Goal: Navigation & Orientation: Understand site structure

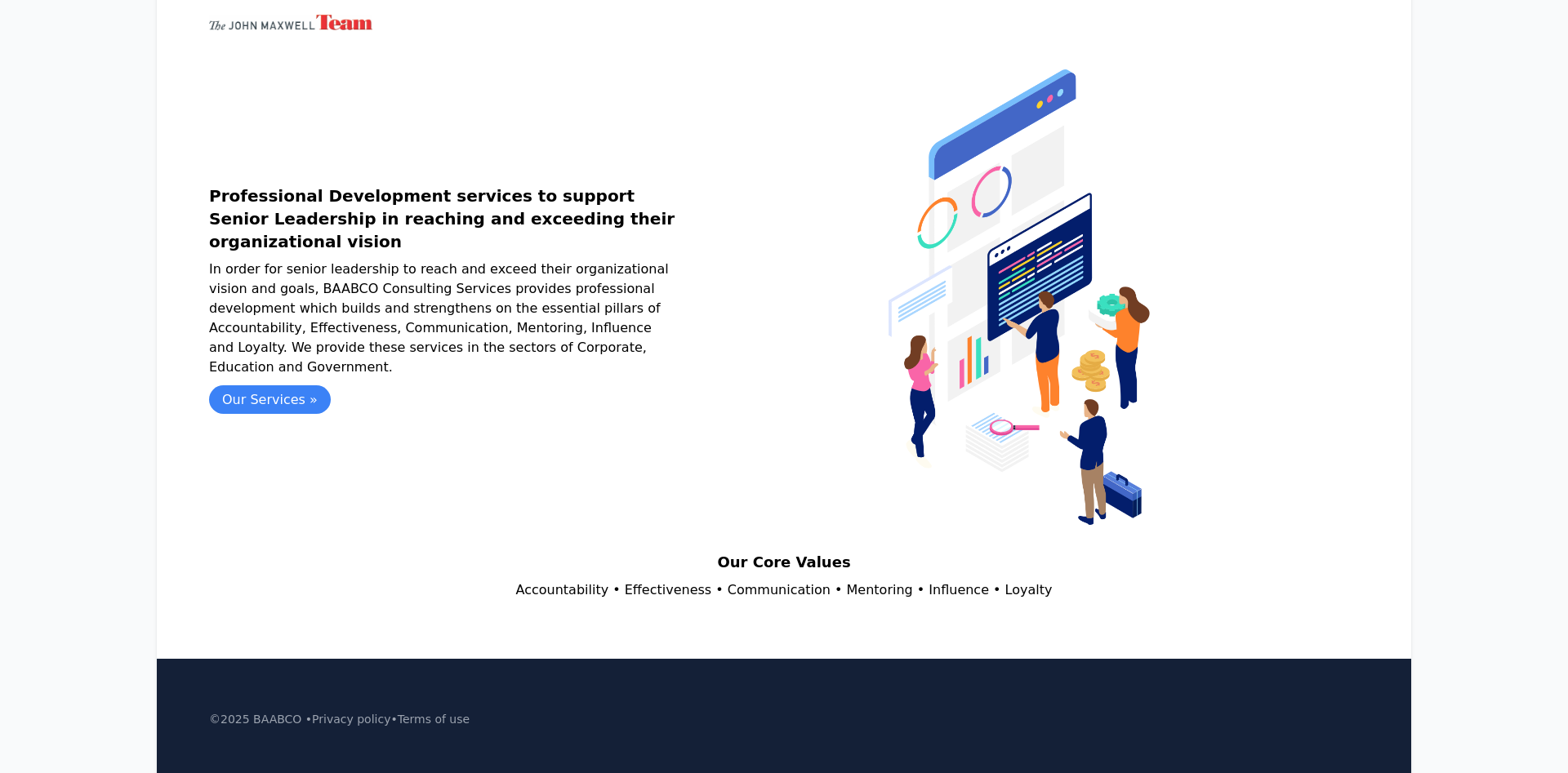
scroll to position [167, 0]
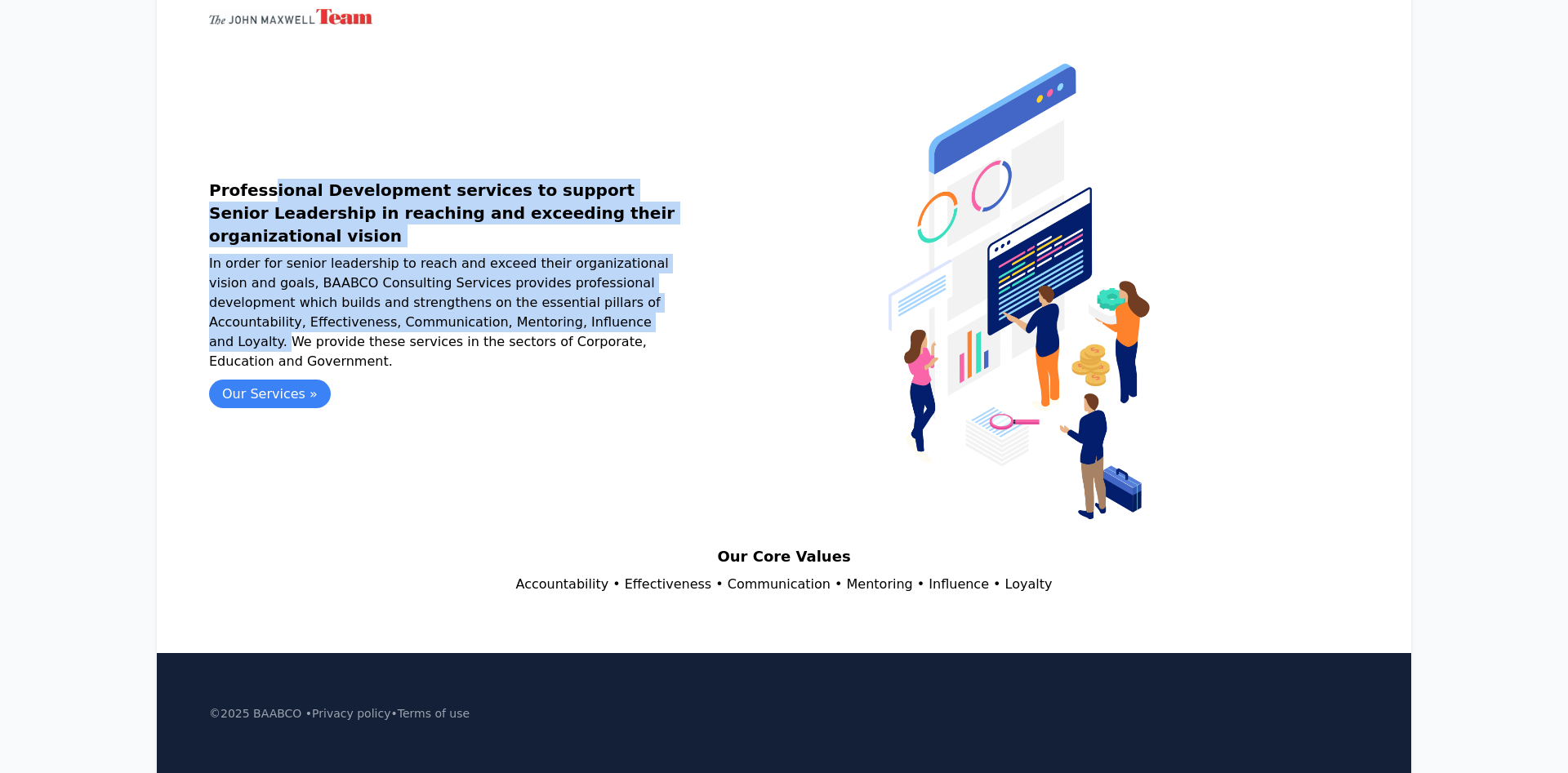
drag, startPoint x: 217, startPoint y: 201, endPoint x: 505, endPoint y: 331, distance: 316.0
click at [505, 331] on div "Home Services Case Studies Testimonials Resources About Contact Professional De…" at bounding box center [784, 258] width 1254 height 777
click at [505, 331] on p "In order for senior leadership to reach and exceed their organizational vision …" at bounding box center [444, 312] width 470 height 117
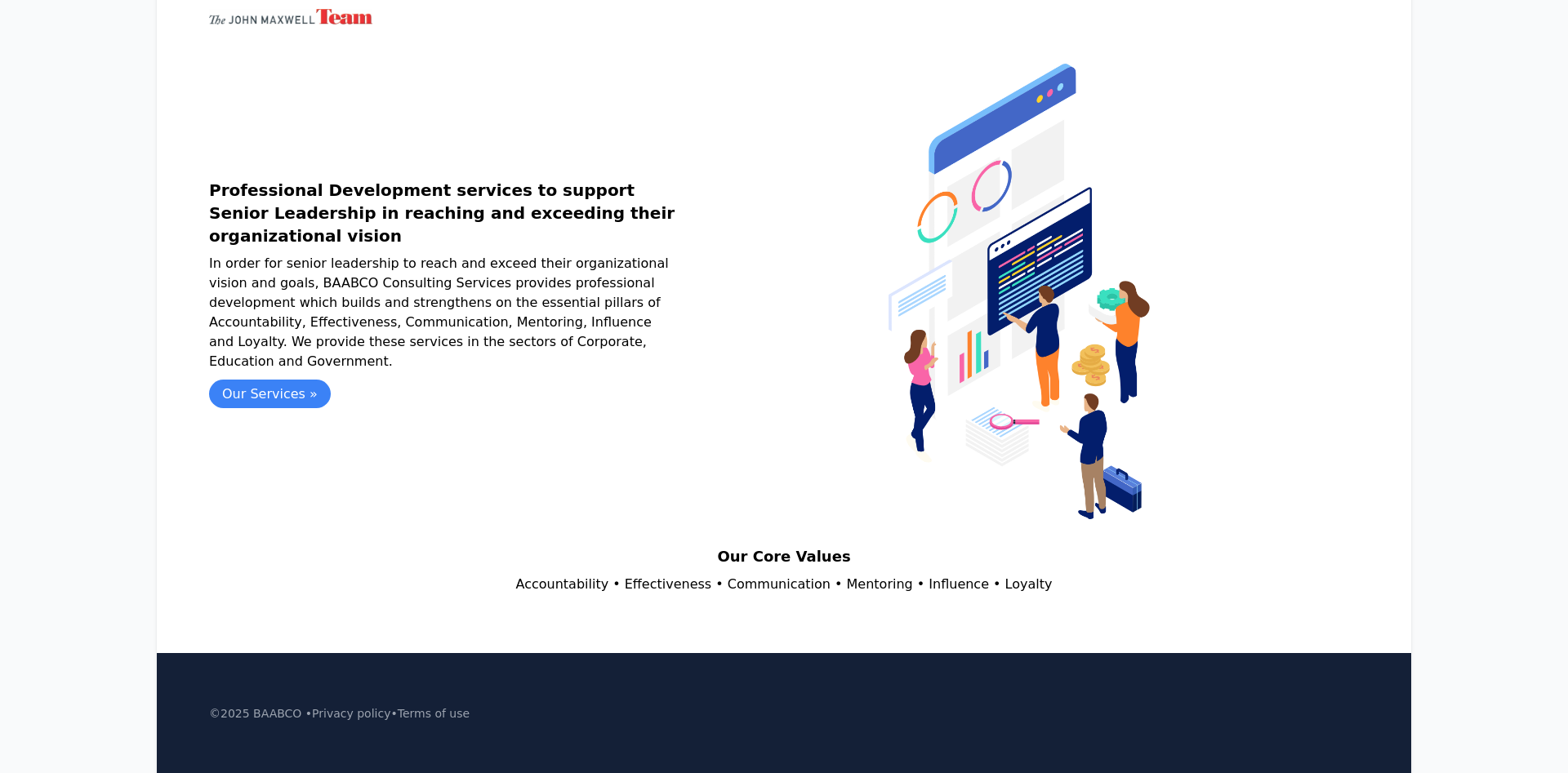
click at [548, 331] on p "In order for senior leadership to reach and exceed their organizational vision …" at bounding box center [444, 312] width 470 height 117
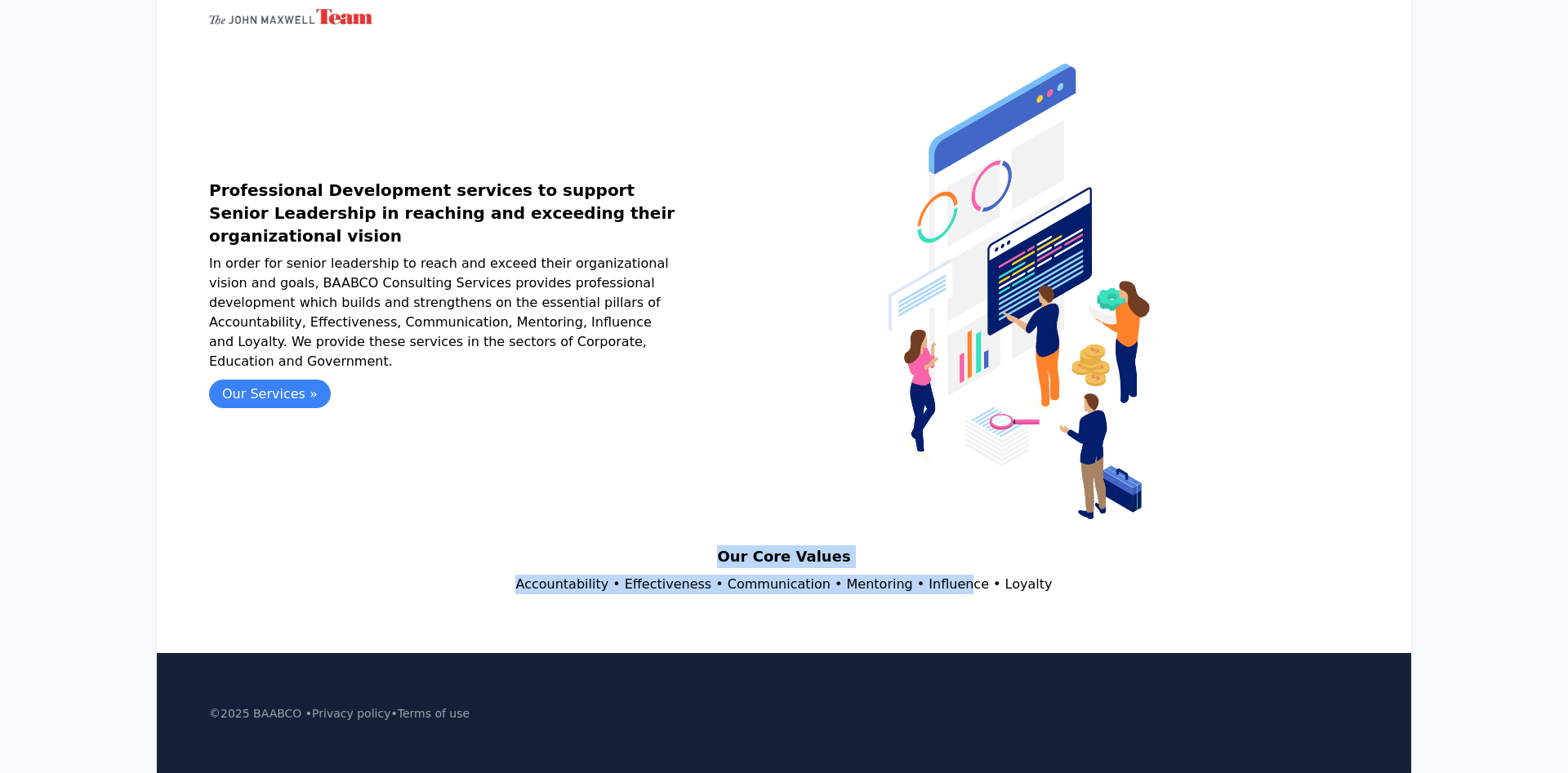
drag, startPoint x: 720, startPoint y: 567, endPoint x: 949, endPoint y: 574, distance: 229.1
click at [949, 574] on div "Our Core Values Accountability • Effectiveness • Communication • Mentoring • In…" at bounding box center [784, 570] width 1150 height 49
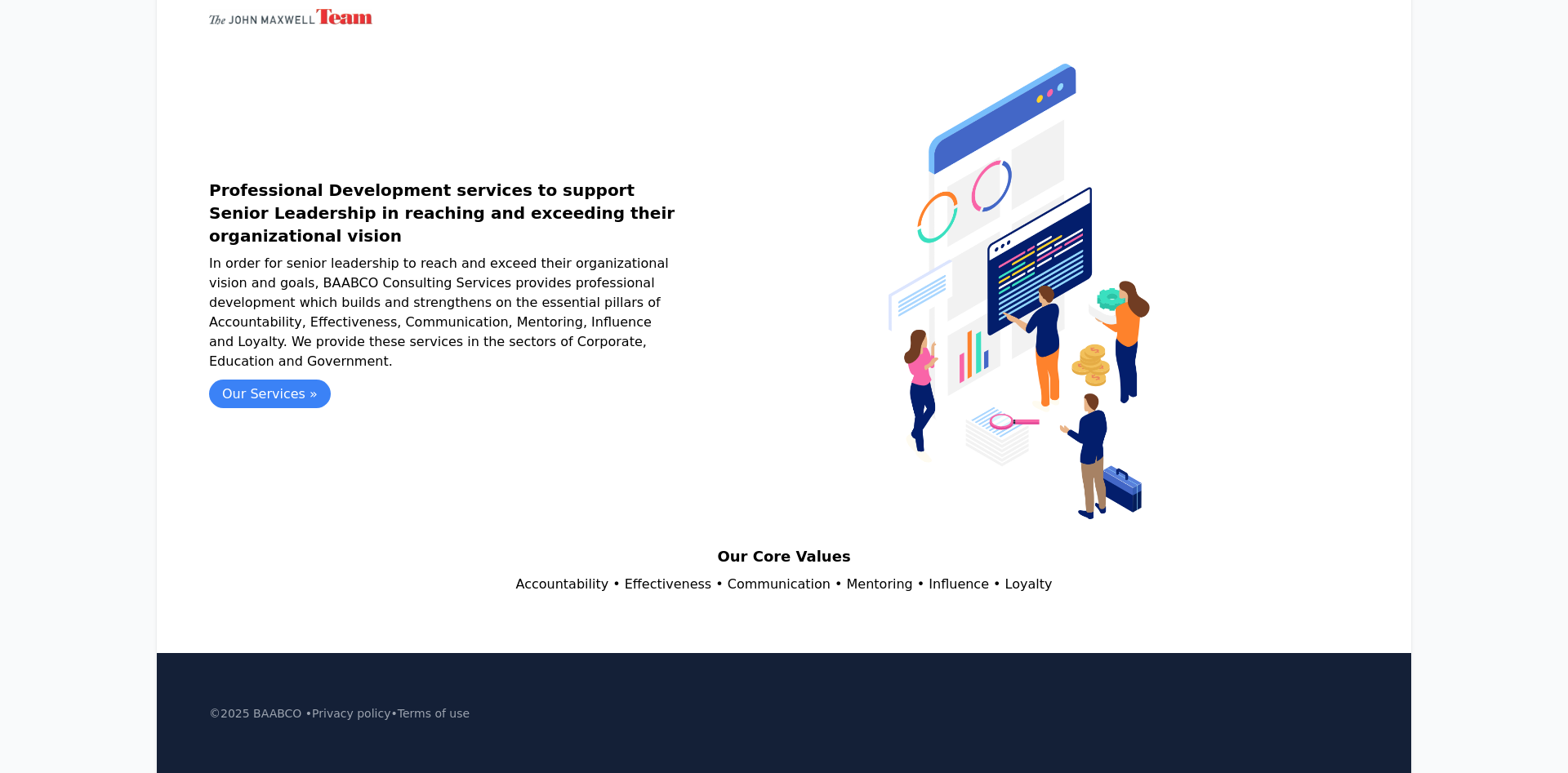
click at [1039, 607] on div "Home Services Case Studies Testimonials Resources About Contact Professional De…" at bounding box center [784, 258] width 1254 height 777
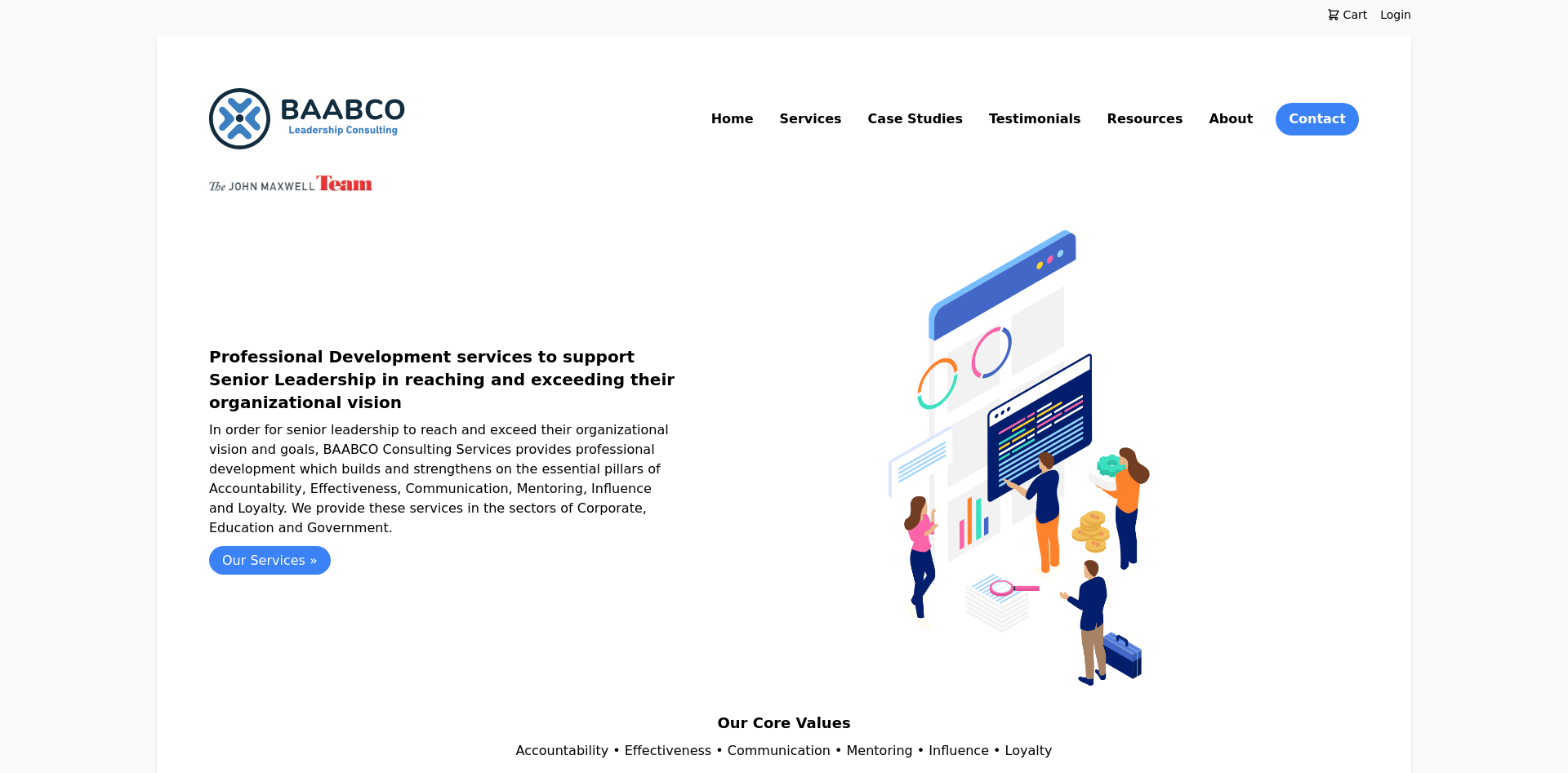
click at [1239, 122] on link "About" at bounding box center [1230, 119] width 50 height 26
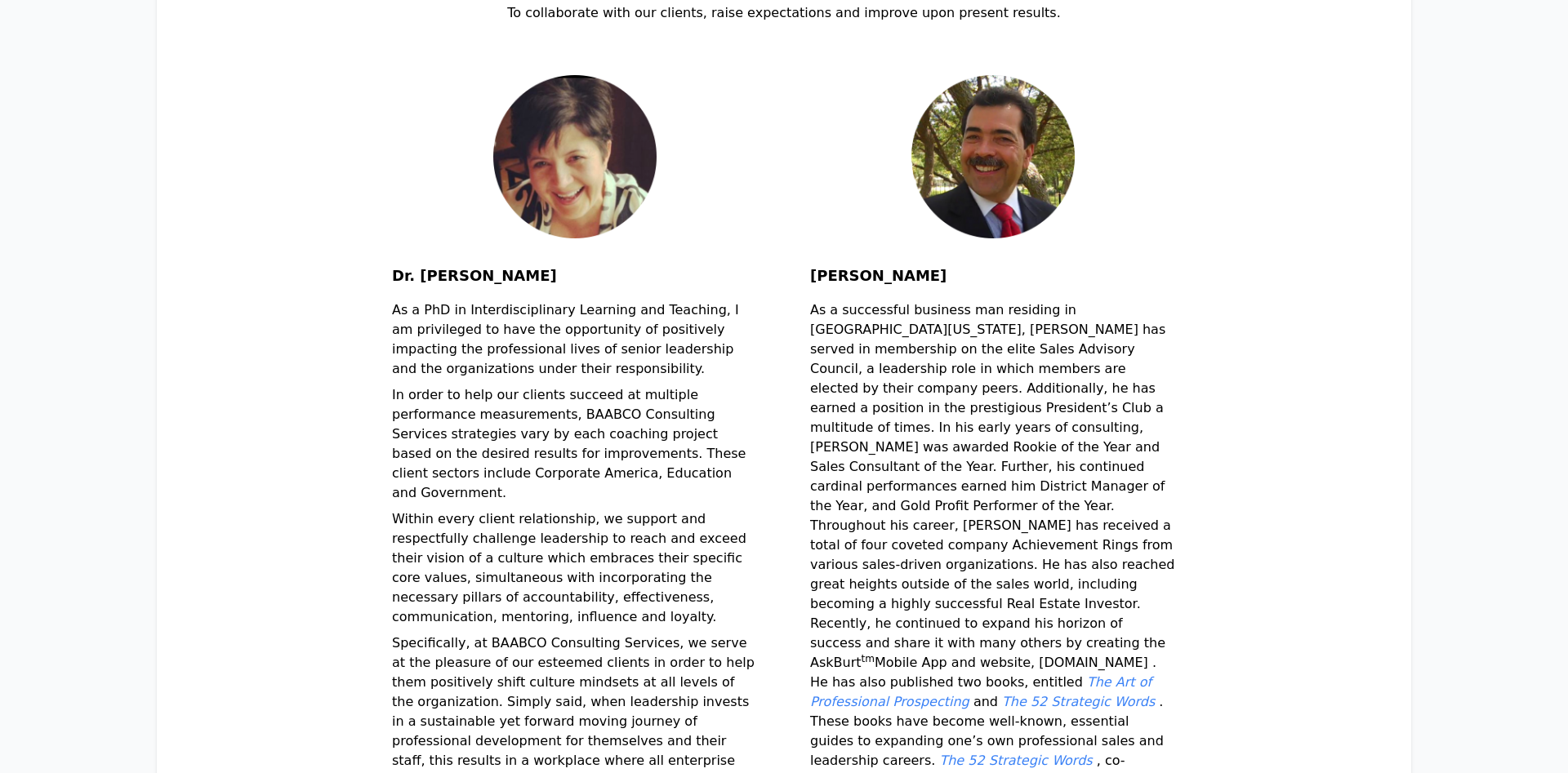
scroll to position [417, 0]
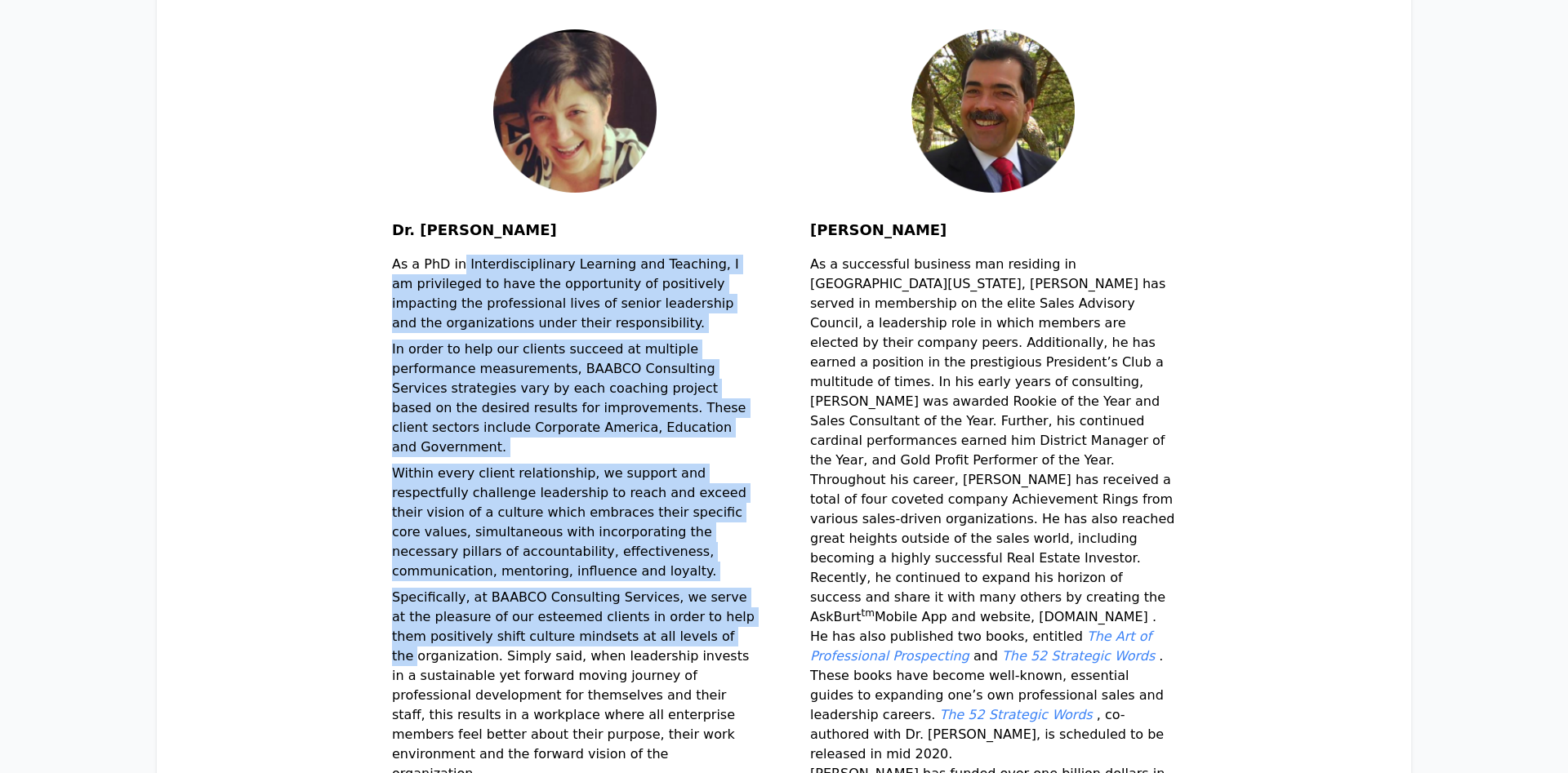
drag, startPoint x: 381, startPoint y: 273, endPoint x: 623, endPoint y: 588, distance: 397.2
click at [623, 588] on div "Dr. Alicia Villarreal As a PhD in Interdisciplinary Learning and Teaching, I am…" at bounding box center [784, 484] width 1150 height 912
click at [623, 588] on p "Specifically, at BAABCO Consulting Services, we serve at the pleasure of our es…" at bounding box center [574, 688] width 366 height 202
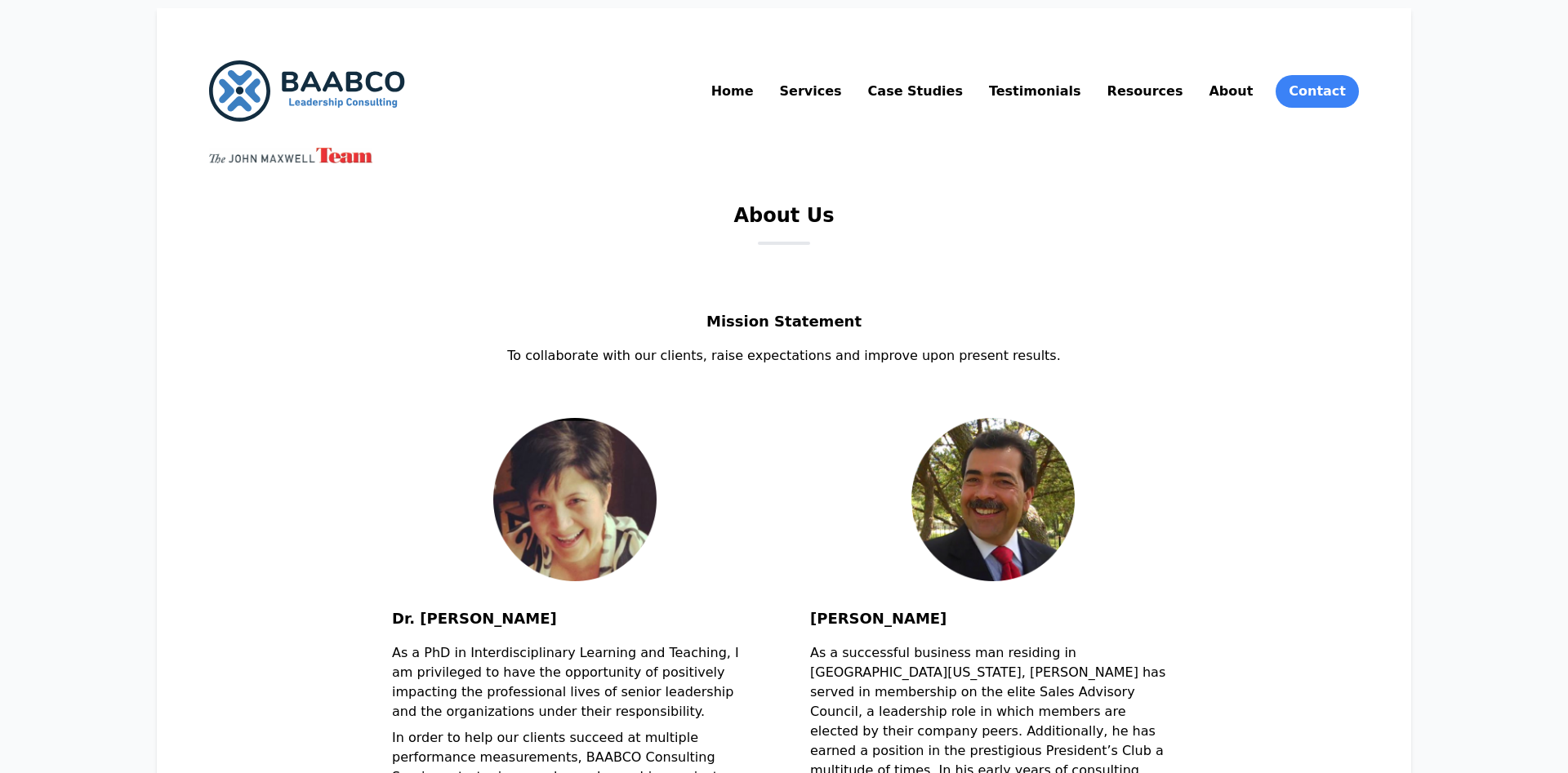
scroll to position [0, 0]
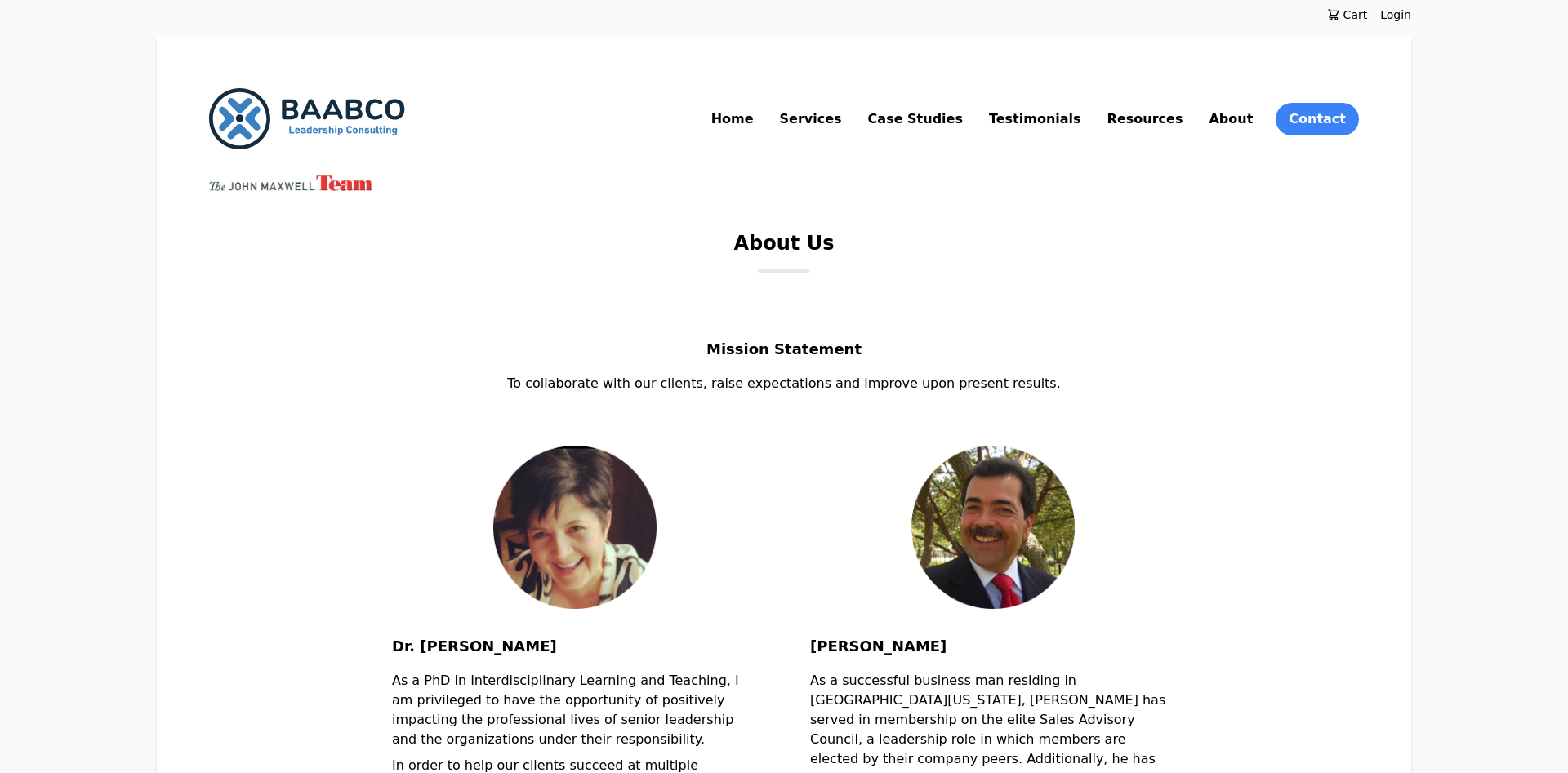
click at [1183, 121] on link "Resources" at bounding box center [1144, 119] width 82 height 26
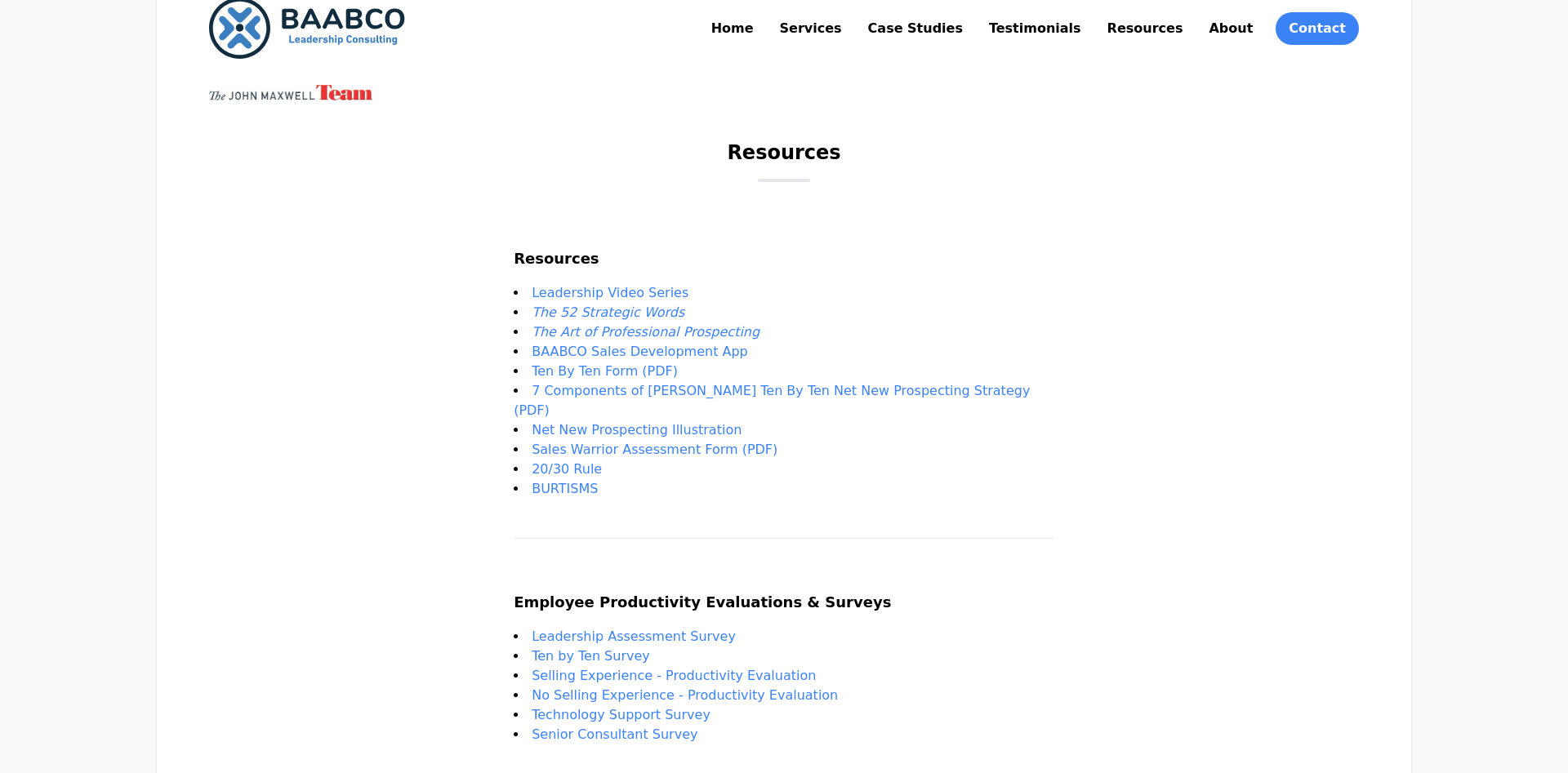
scroll to position [44, 0]
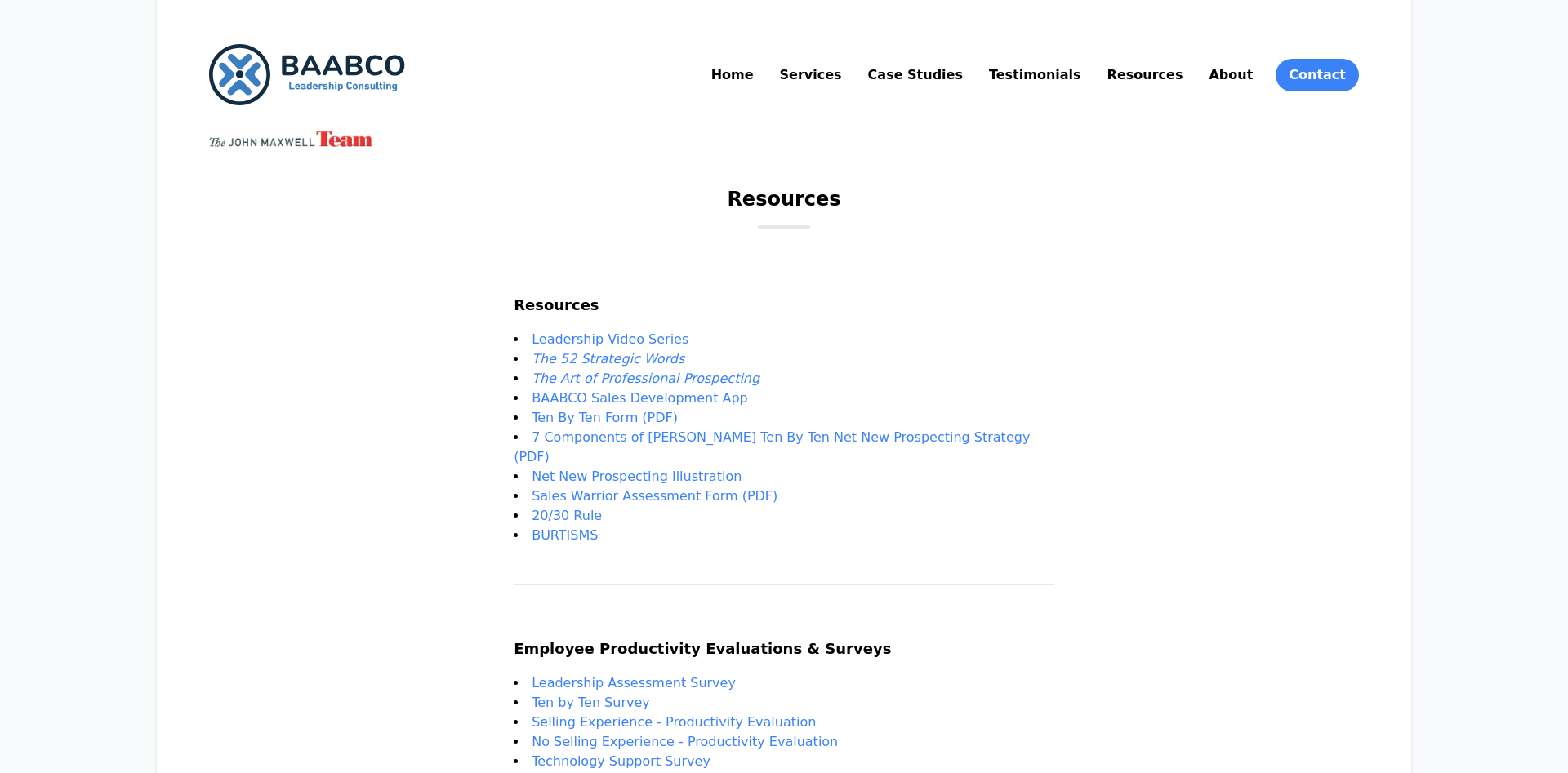
click at [966, 71] on link "Case Studies" at bounding box center [915, 75] width 101 height 26
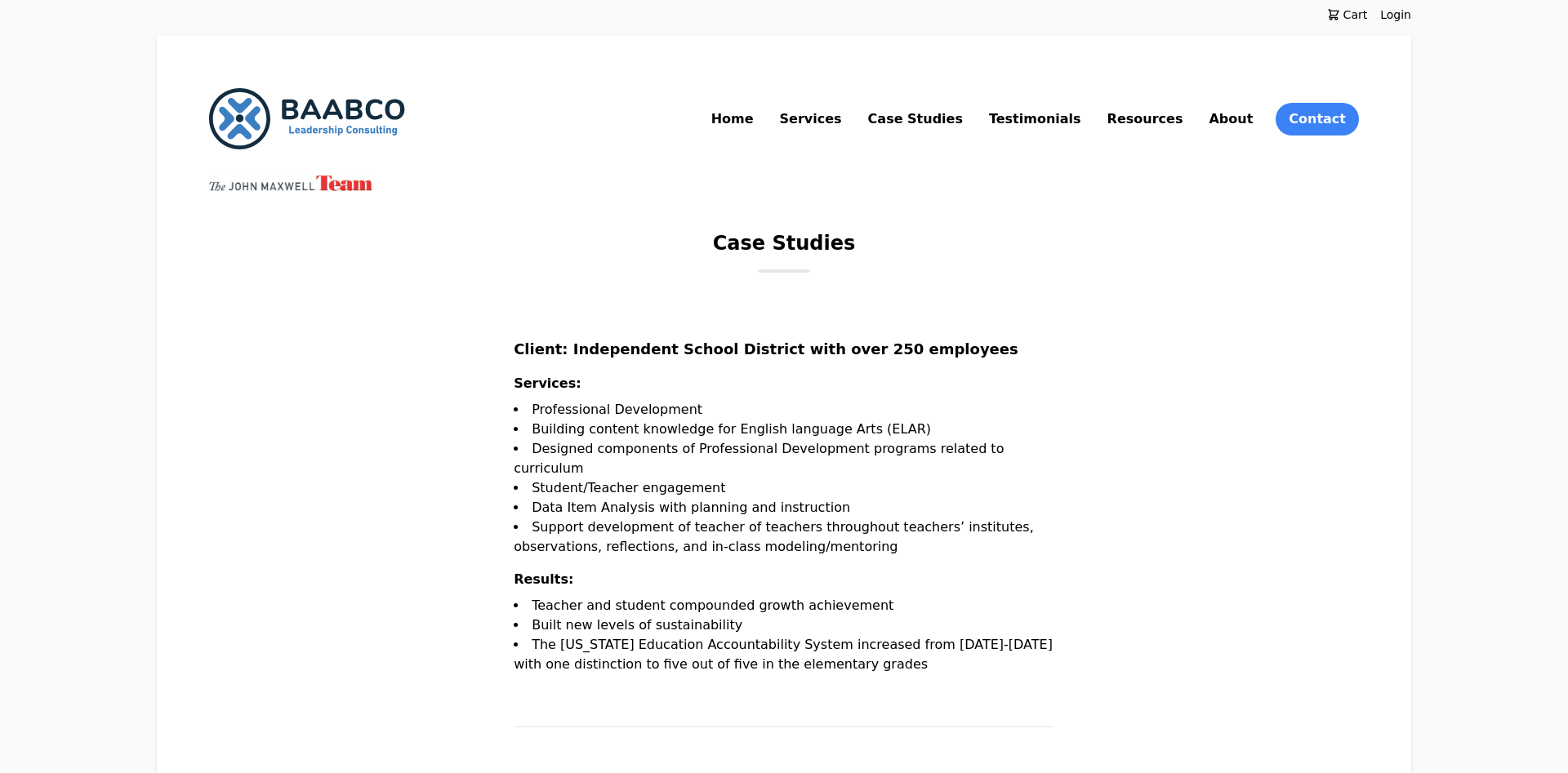
click at [966, 121] on link "Case Studies" at bounding box center [915, 119] width 101 height 26
click at [845, 120] on link "Services" at bounding box center [811, 119] width 69 height 26
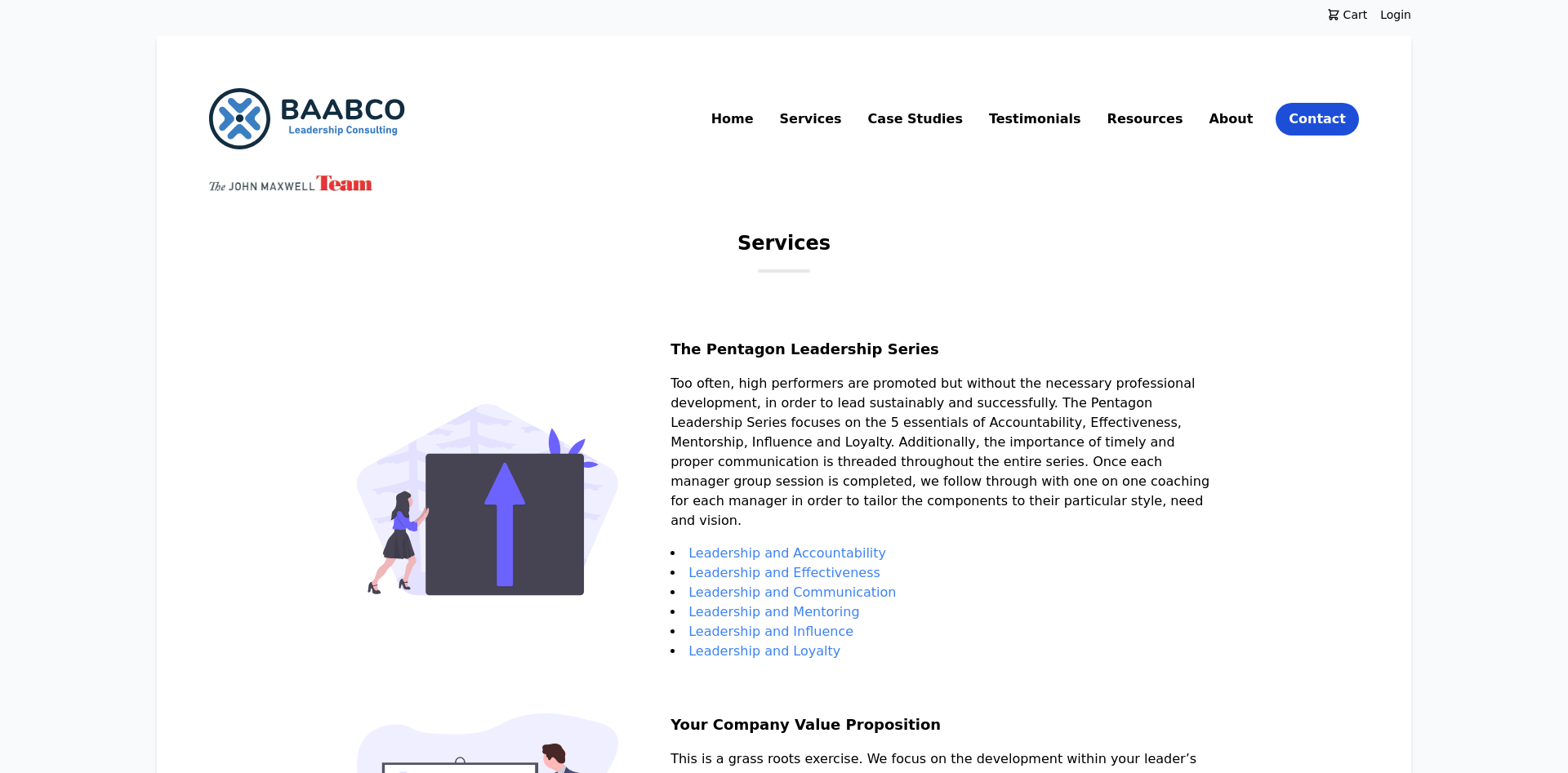
click at [1328, 129] on link "Contact" at bounding box center [1317, 119] width 83 height 33
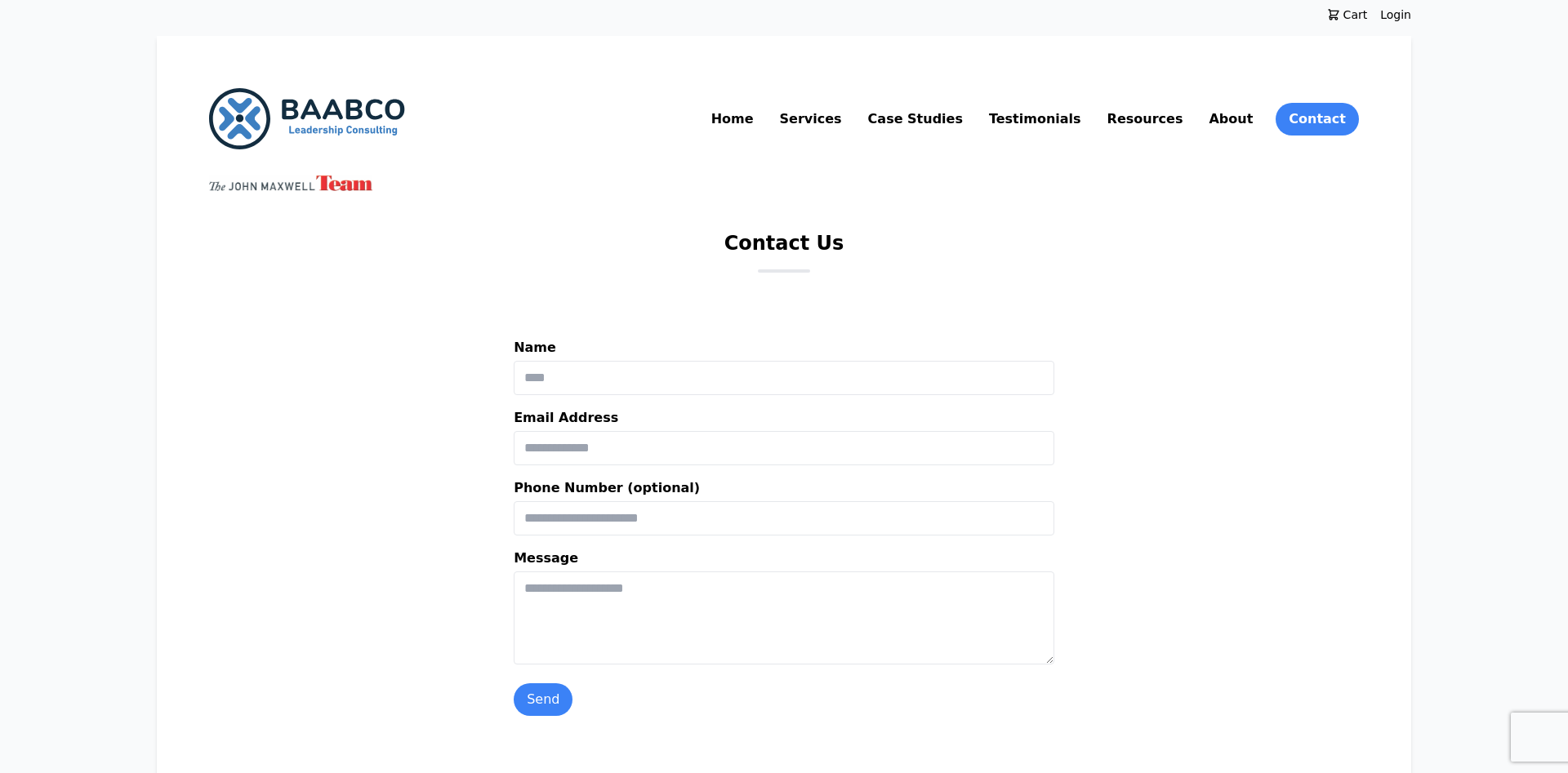
click at [1184, 116] on link "Resources" at bounding box center [1144, 119] width 82 height 26
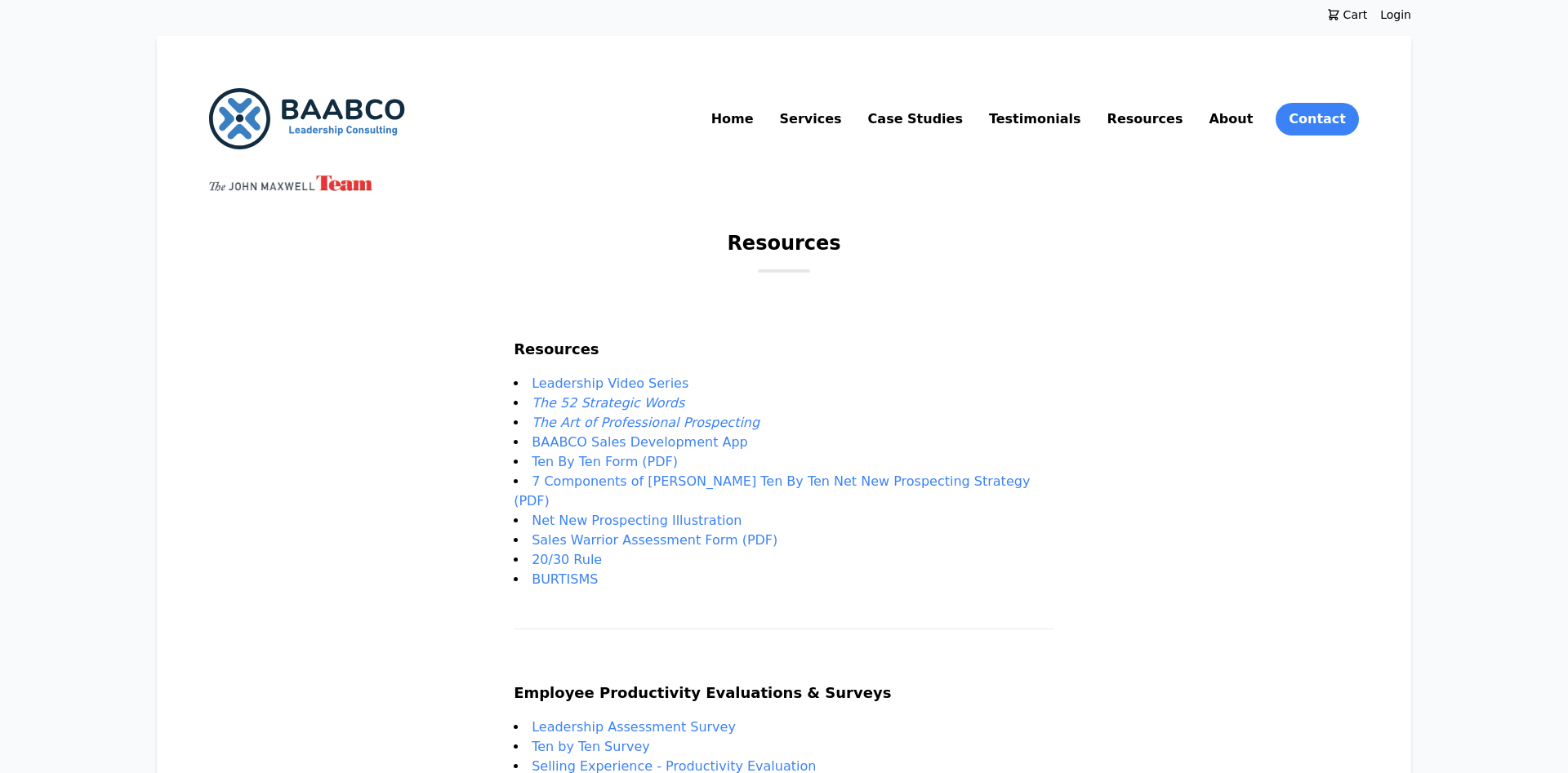
click at [1066, 116] on link "Testimonials" at bounding box center [1035, 119] width 99 height 26
